Goal: Task Accomplishment & Management: Manage account settings

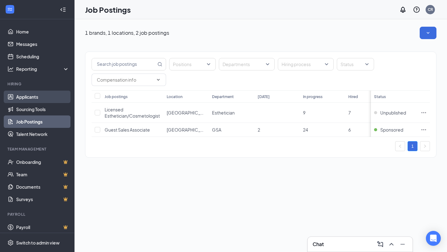
click at [37, 98] on link "Applicants" at bounding box center [42, 97] width 53 height 12
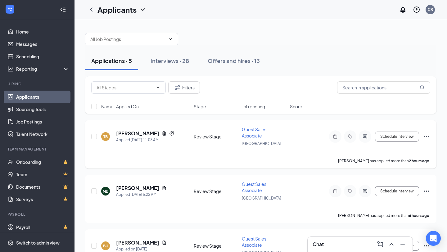
click at [427, 136] on icon "Ellipses" at bounding box center [427, 136] width 6 height 1
click at [343, 166] on div "[PERSON_NAME] has applied more than 2 hours ago ." at bounding box center [260, 161] width 339 height 16
click at [392, 136] on button "Schedule Interview" at bounding box center [397, 137] width 44 height 10
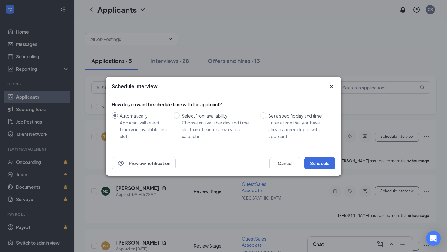
click at [330, 88] on icon "Cross" at bounding box center [331, 86] width 7 height 7
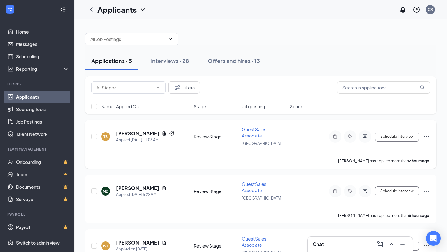
click at [425, 136] on icon "Ellipses" at bounding box center [427, 136] width 6 height 1
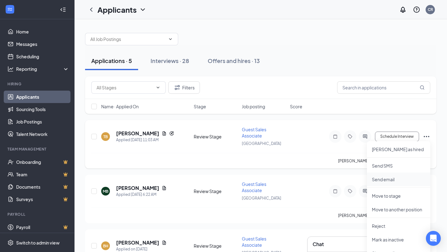
scroll to position [5, 0]
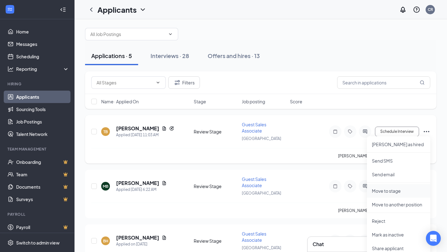
click at [398, 189] on p "Move to stage" at bounding box center [398, 191] width 53 height 6
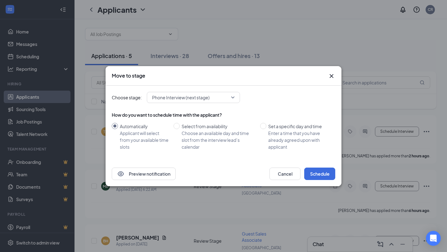
click at [199, 100] on span "Phone Interview (next stage)" at bounding box center [180, 97] width 57 height 9
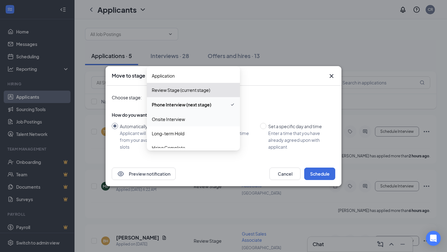
click at [180, 121] on span "Onsite Interview" at bounding box center [168, 119] width 33 height 7
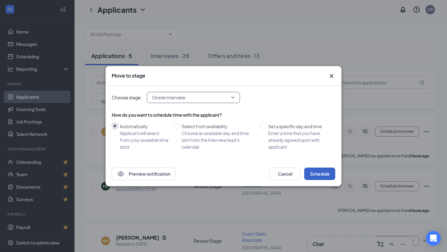
click at [320, 175] on button "Schedule" at bounding box center [320, 174] width 31 height 12
